Goal: Information Seeking & Learning: Learn about a topic

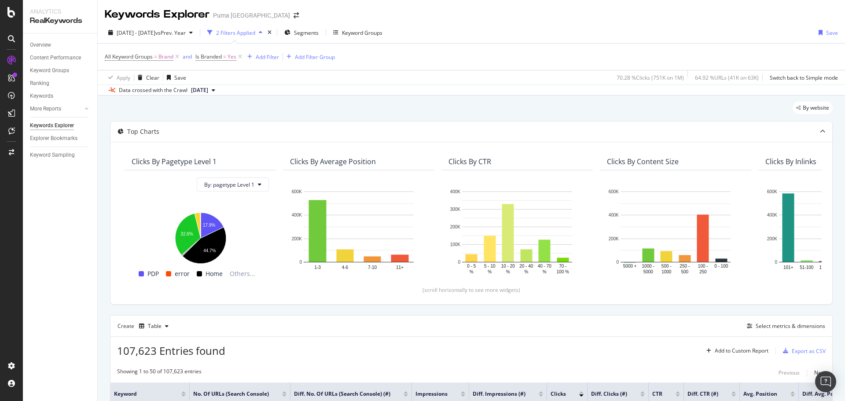
scroll to position [220, 0]
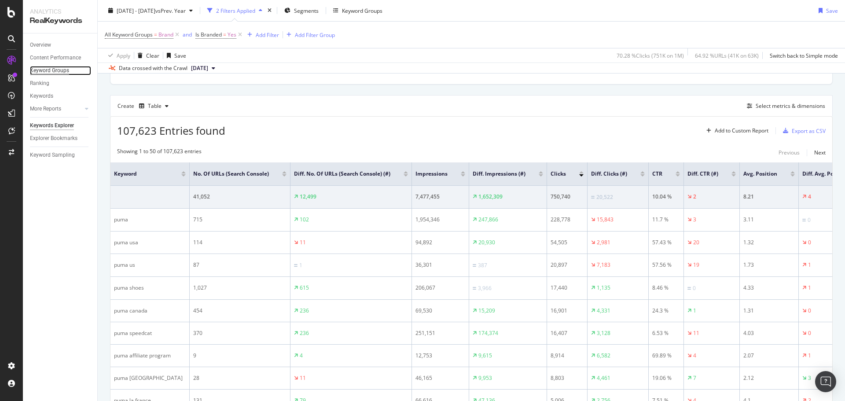
click at [44, 68] on div "Keyword Groups" at bounding box center [49, 70] width 39 height 9
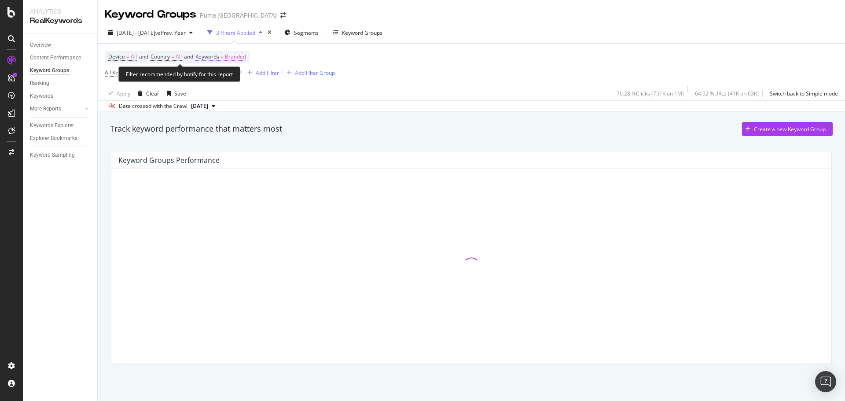
click at [236, 57] on span "Branded" at bounding box center [235, 57] width 21 height 12
click at [231, 78] on span "Branded" at bounding box center [220, 76] width 25 height 7
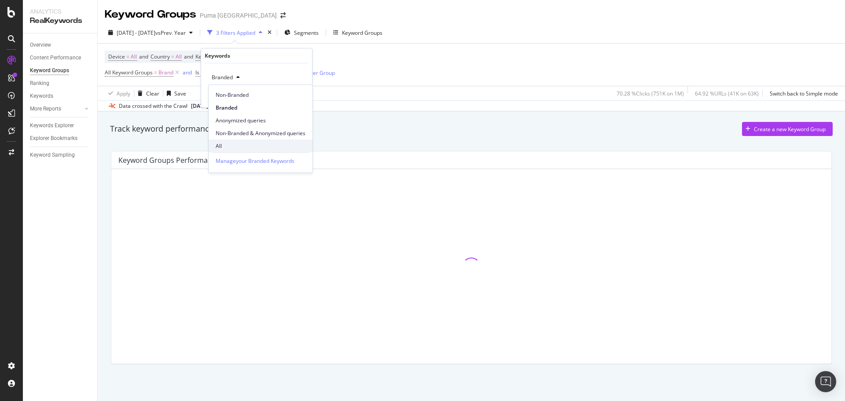
click at [222, 146] on span "All" at bounding box center [261, 146] width 90 height 8
click at [459, 113] on div "Track keyword performance that matters most Create a new Keyword Group Keyword …" at bounding box center [471, 256] width 747 height 290
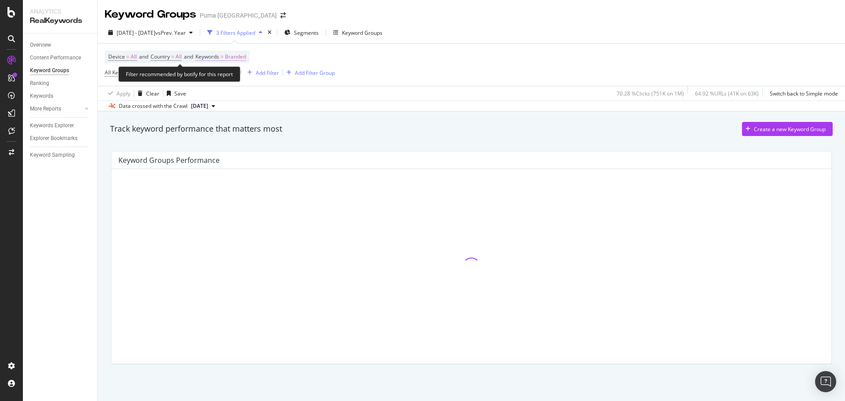
click at [224, 55] on span "=" at bounding box center [221, 56] width 3 height 7
click at [224, 78] on span "Branded" at bounding box center [220, 76] width 25 height 7
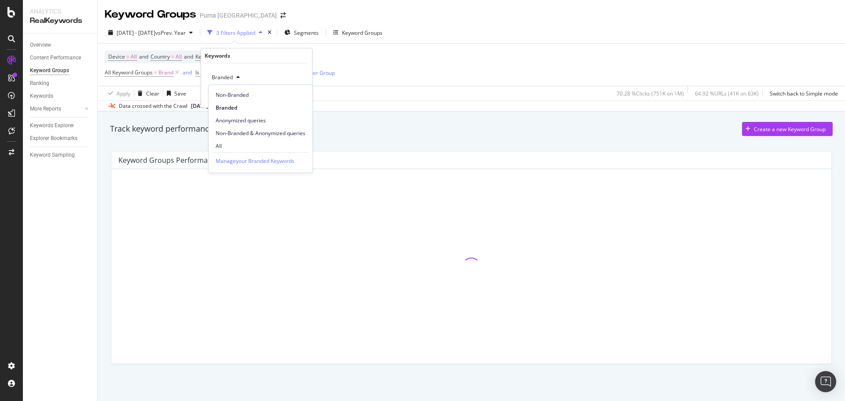
click at [220, 143] on span "All" at bounding box center [261, 146] width 90 height 8
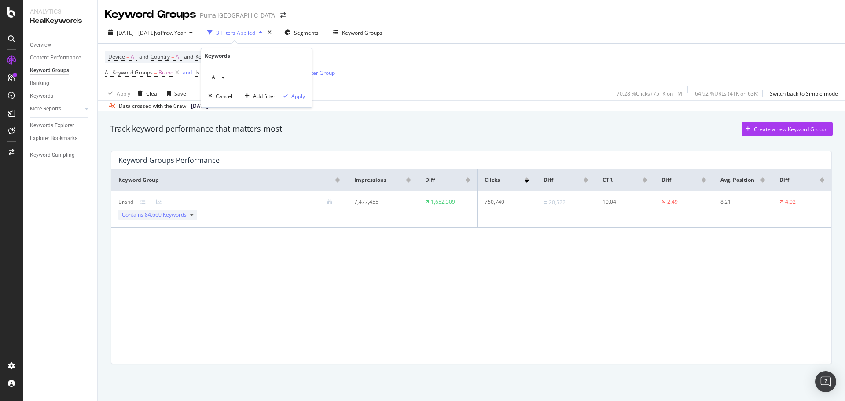
click at [293, 98] on div "Apply" at bounding box center [298, 95] width 14 height 7
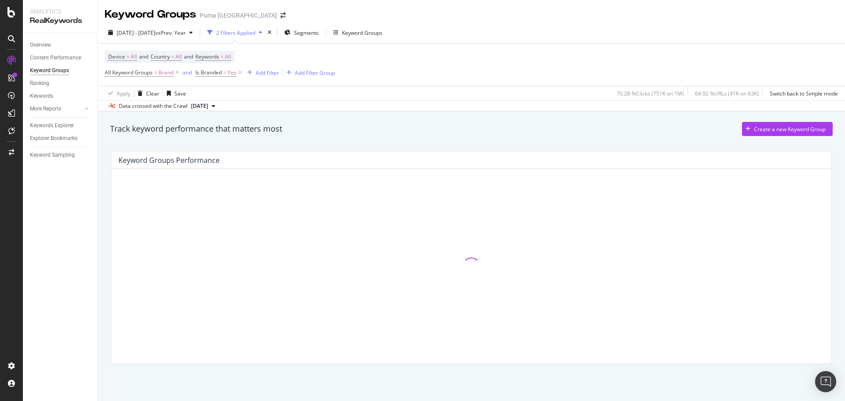
click at [344, 135] on div "Track keyword performance that matters most Create a new Keyword Group" at bounding box center [471, 129] width 722 height 14
click at [179, 72] on icon at bounding box center [176, 72] width 7 height 9
click at [146, 73] on icon at bounding box center [149, 72] width 7 height 9
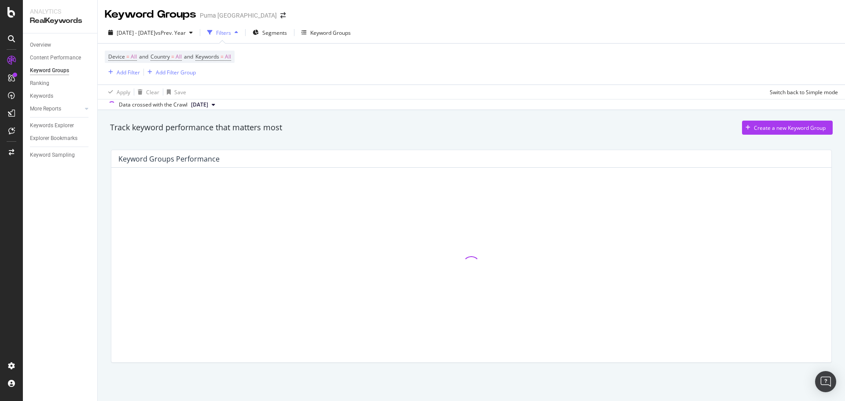
click at [366, 130] on div "Track keyword performance that matters most Create a new Keyword Group" at bounding box center [471, 128] width 722 height 14
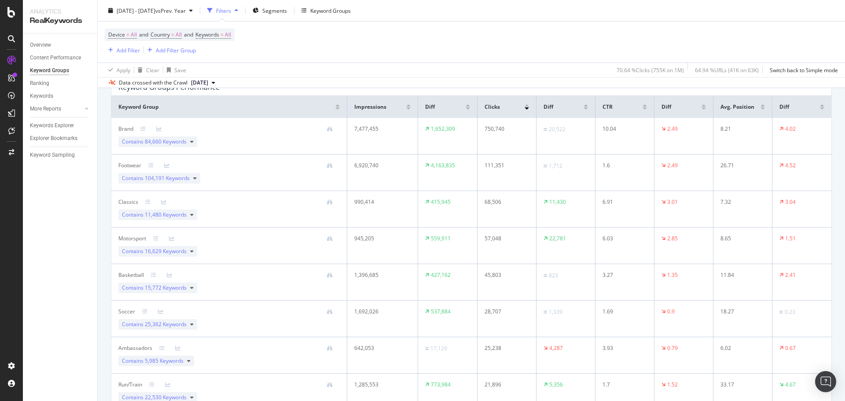
scroll to position [88, 0]
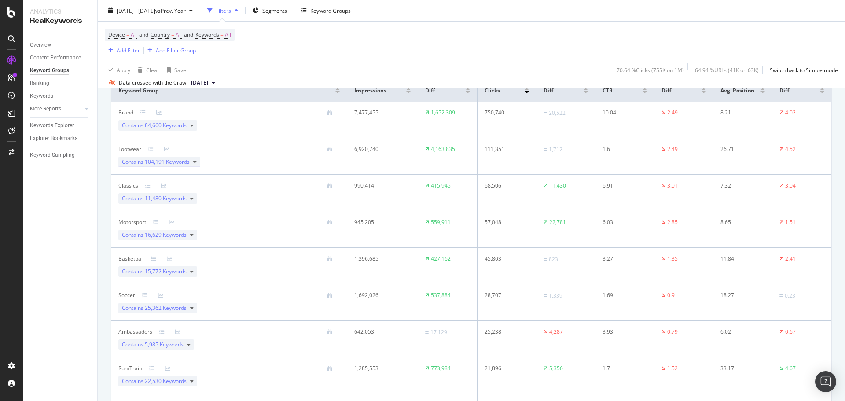
click at [196, 162] on icon at bounding box center [195, 161] width 4 height 5
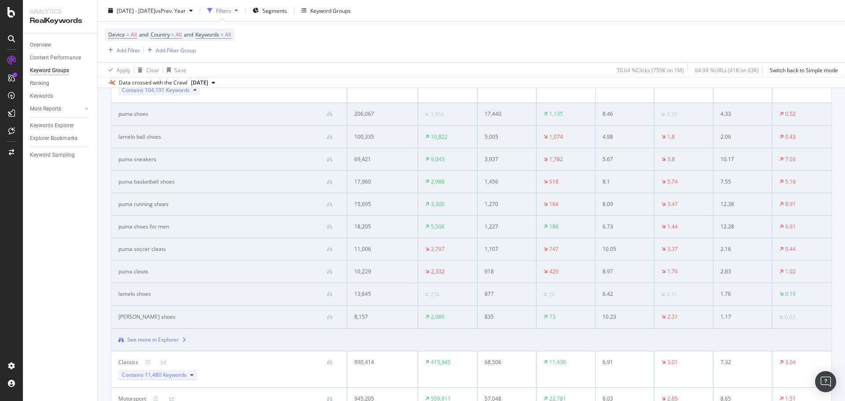
scroll to position [176, 0]
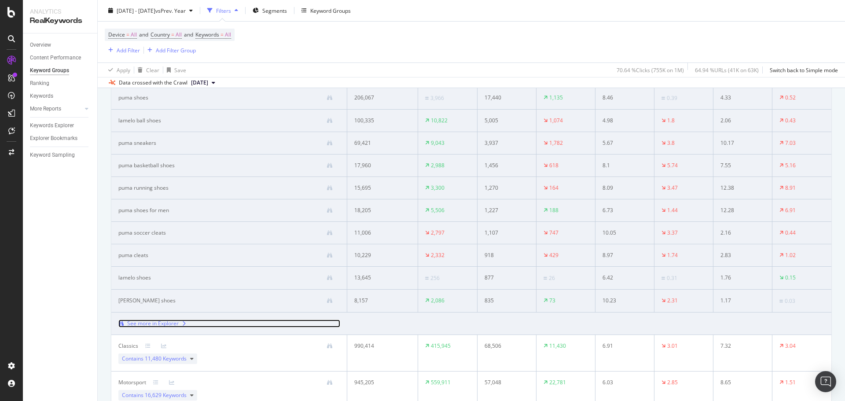
click at [159, 321] on div "See more in Explorer" at bounding box center [152, 323] width 51 height 8
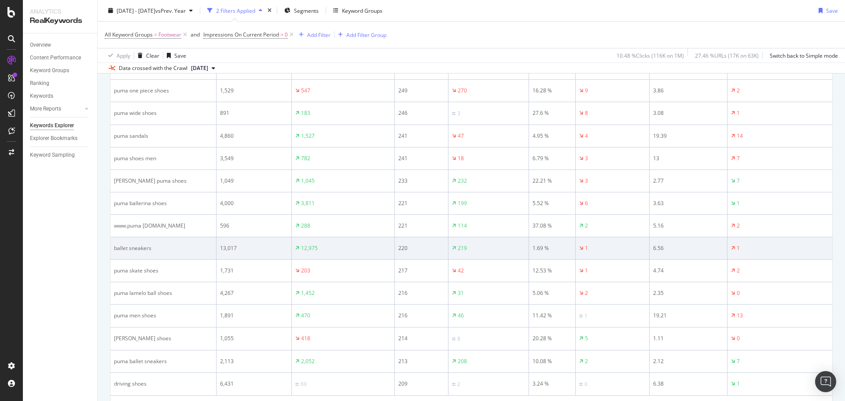
scroll to position [1154, 0]
